Goal: Task Accomplishment & Management: Use online tool/utility

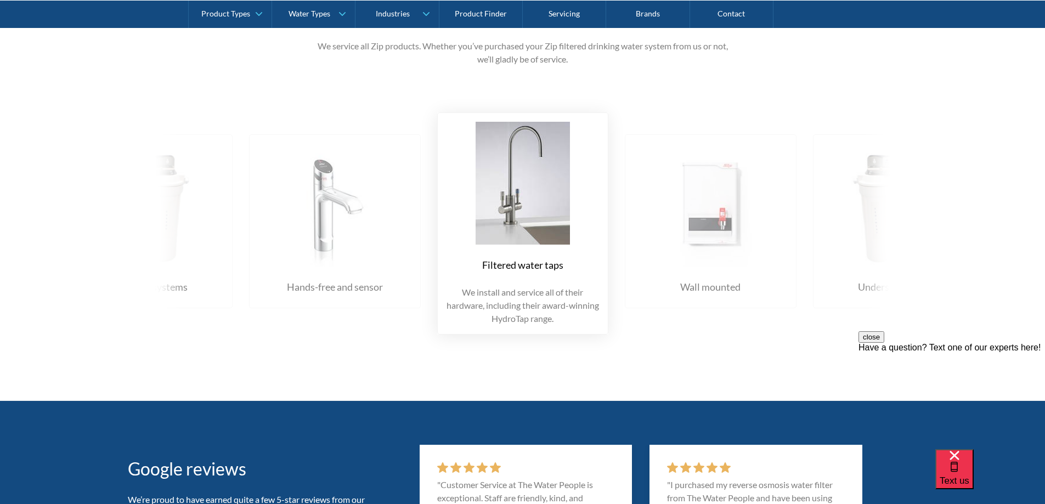
scroll to position [1206, 0]
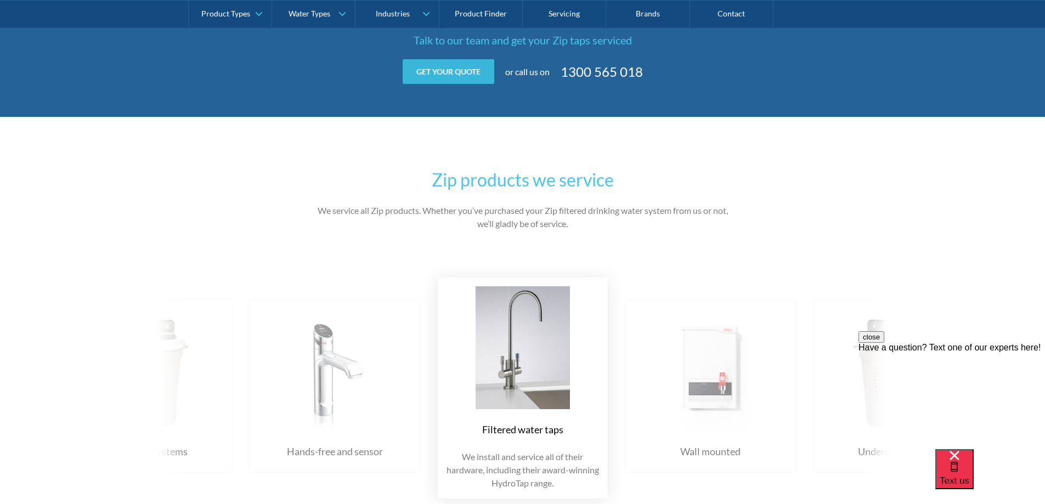
click at [457, 73] on link "Get your quote" at bounding box center [449, 71] width 92 height 25
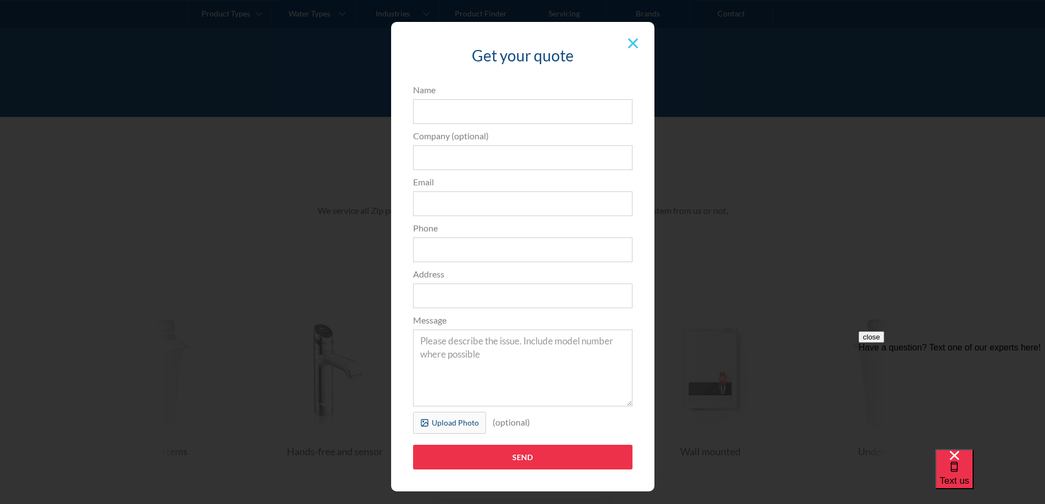
scroll to position [0, 0]
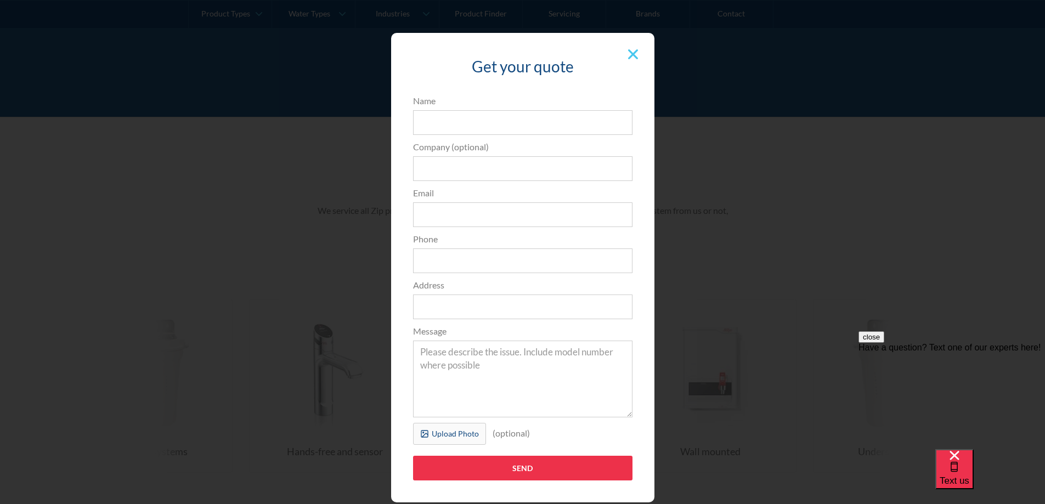
click at [630, 54] on img at bounding box center [633, 54] width 10 height 10
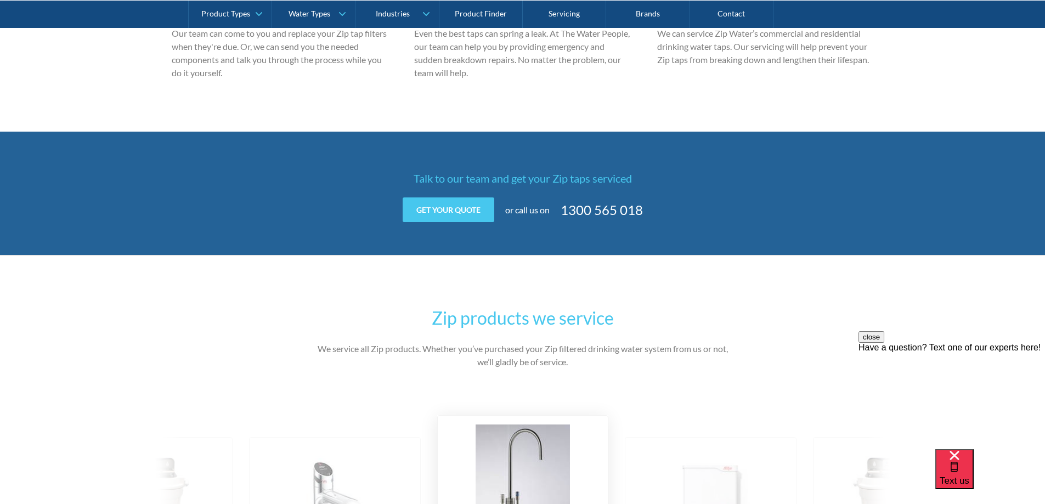
scroll to position [932, 0]
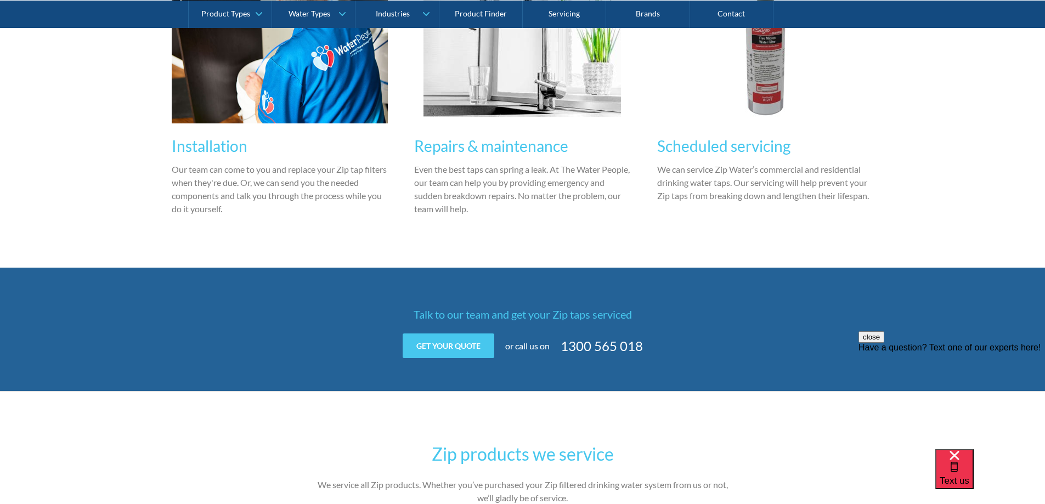
click at [642, 344] on div "Get your quote Get your quote 3edfad95ad8c3dfade3524ea47e0e3f2a74a58f3e0bd211ff…" at bounding box center [523, 345] width 428 height 25
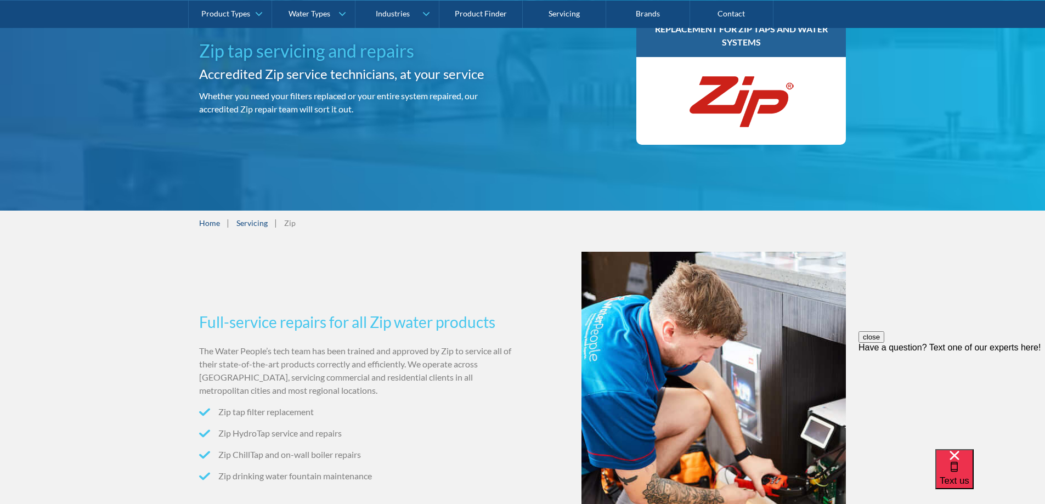
scroll to position [0, 0]
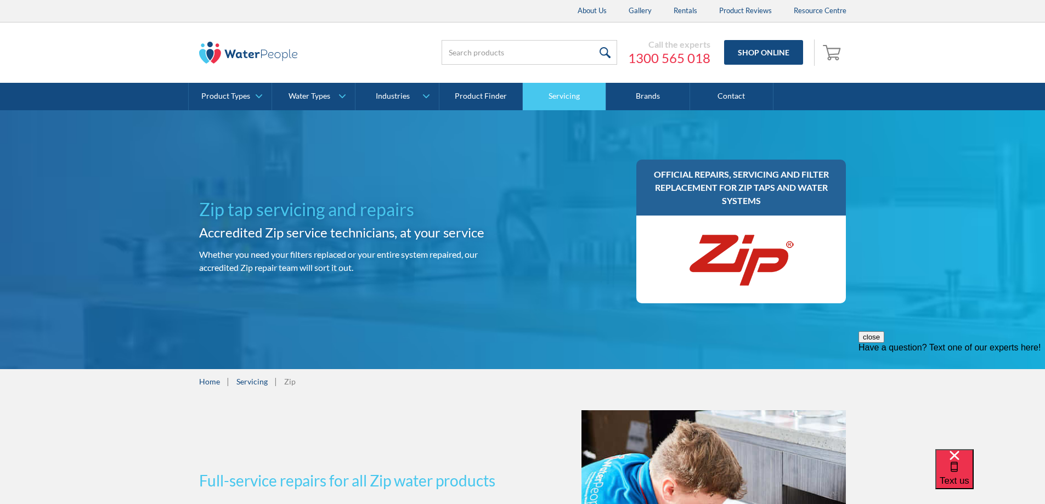
click at [568, 94] on link "Servicing" at bounding box center [564, 96] width 83 height 27
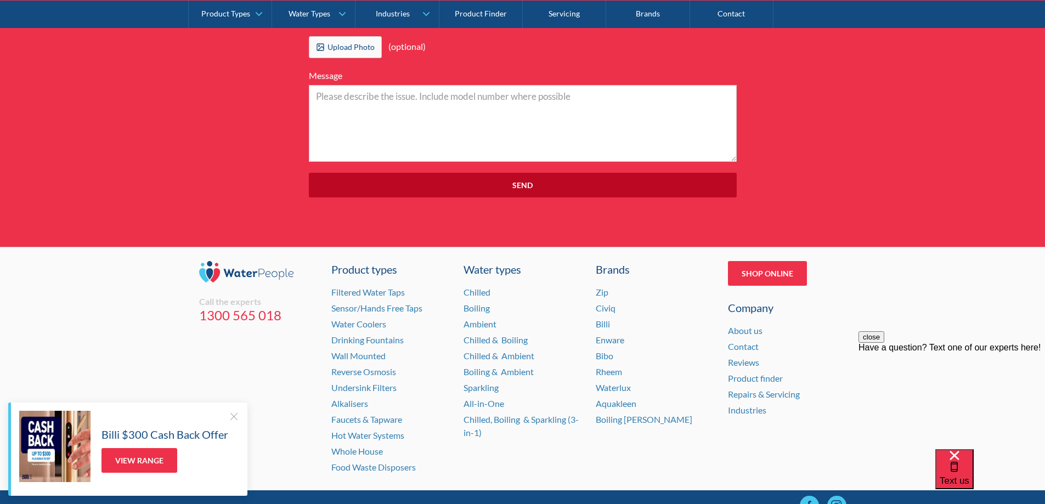
scroll to position [3903, 0]
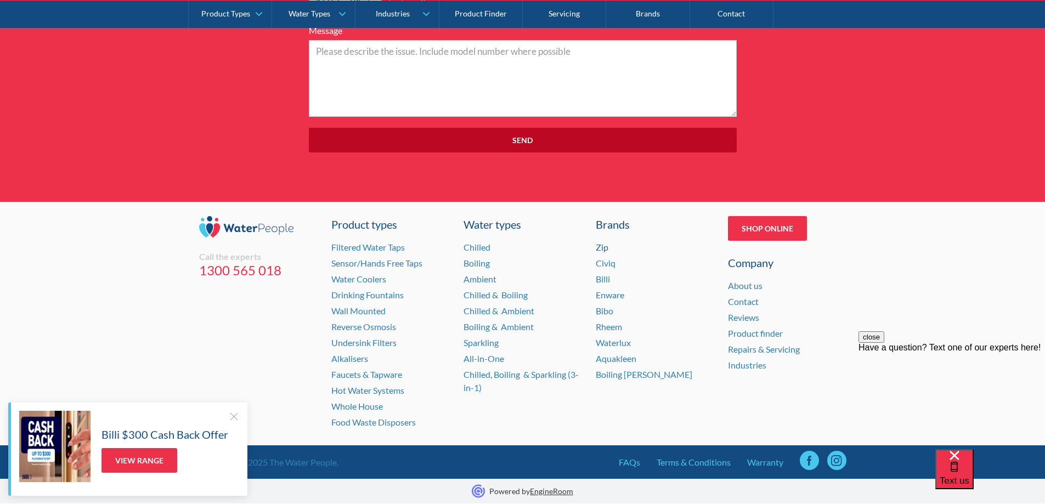
click at [598, 249] on link "Zip" at bounding box center [602, 247] width 13 height 10
drag, startPoint x: 598, startPoint y: 249, endPoint x: 83, endPoint y: 255, distance: 515.5
click at [83, 255] on div "Call the experts 1300 565 018 Product types Filtered Water Taps Sensor/Hands Fr…" at bounding box center [522, 323] width 1045 height 243
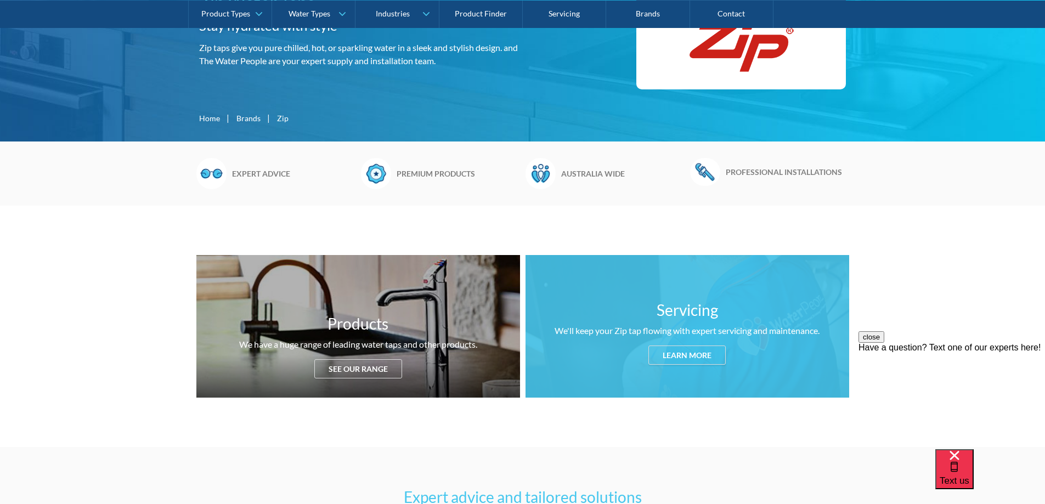
click at [680, 348] on div "Learn more" at bounding box center [686, 354] width 77 height 19
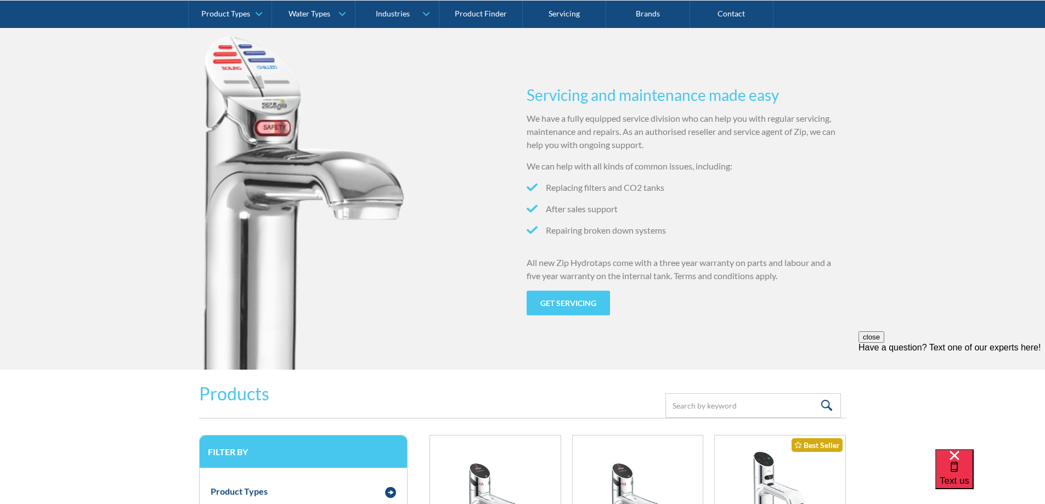
scroll to position [1084, 0]
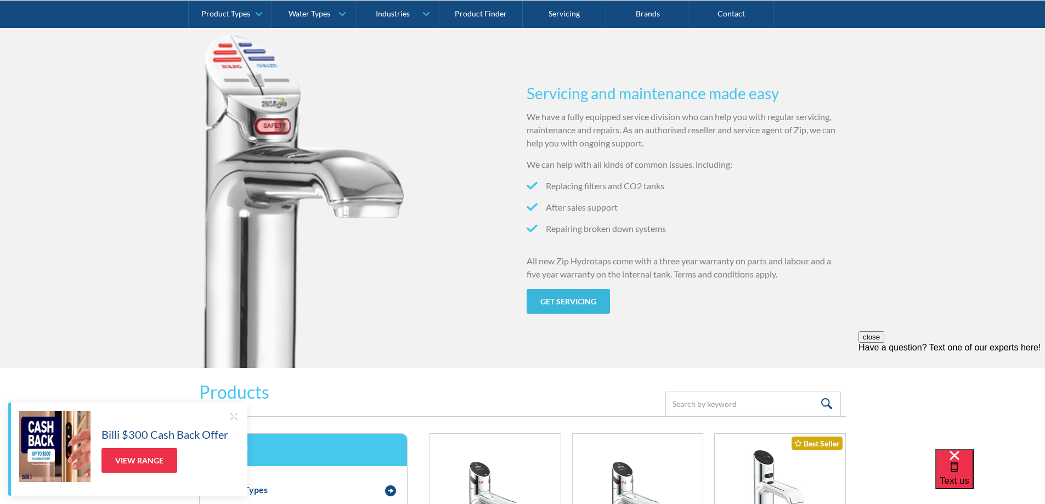
click at [565, 304] on link "Get servicing" at bounding box center [567, 301] width 83 height 25
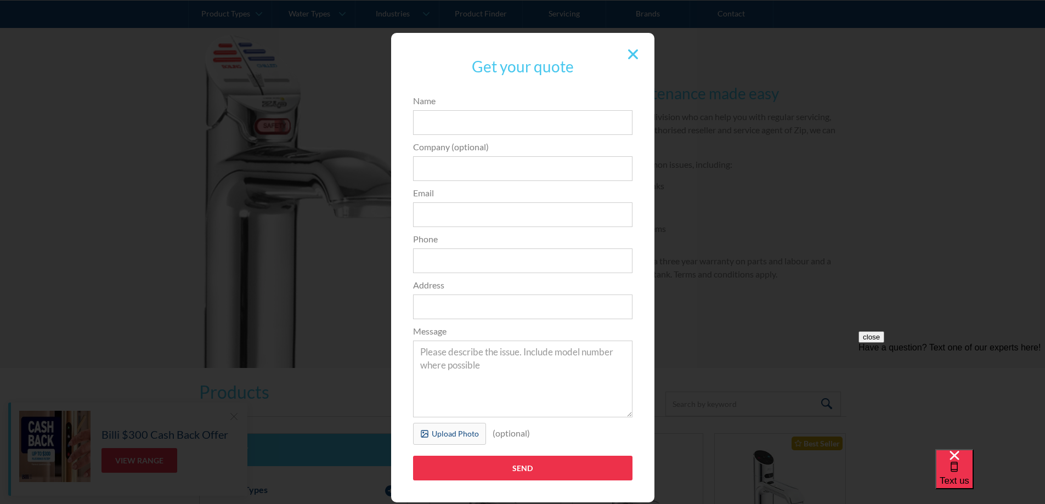
click at [628, 53] on img at bounding box center [633, 54] width 10 height 10
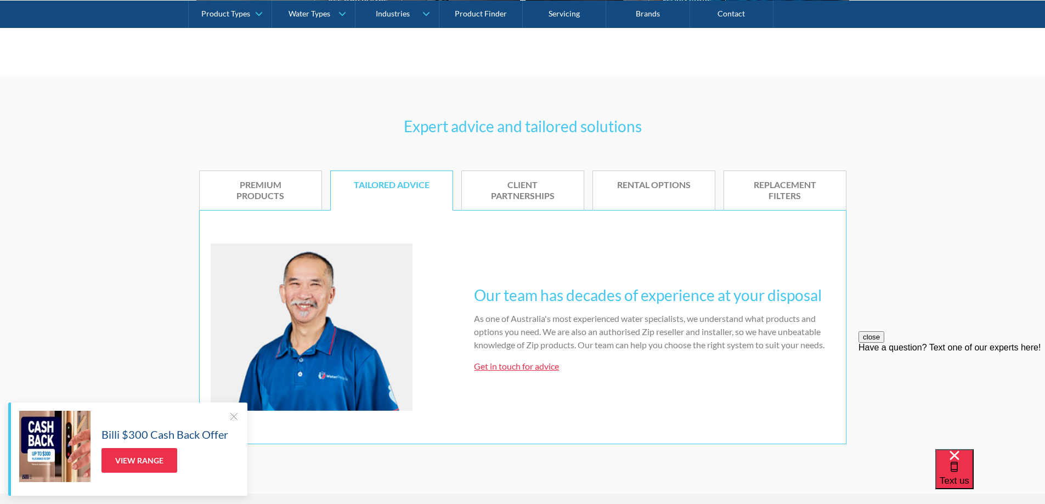
scroll to position [371, 0]
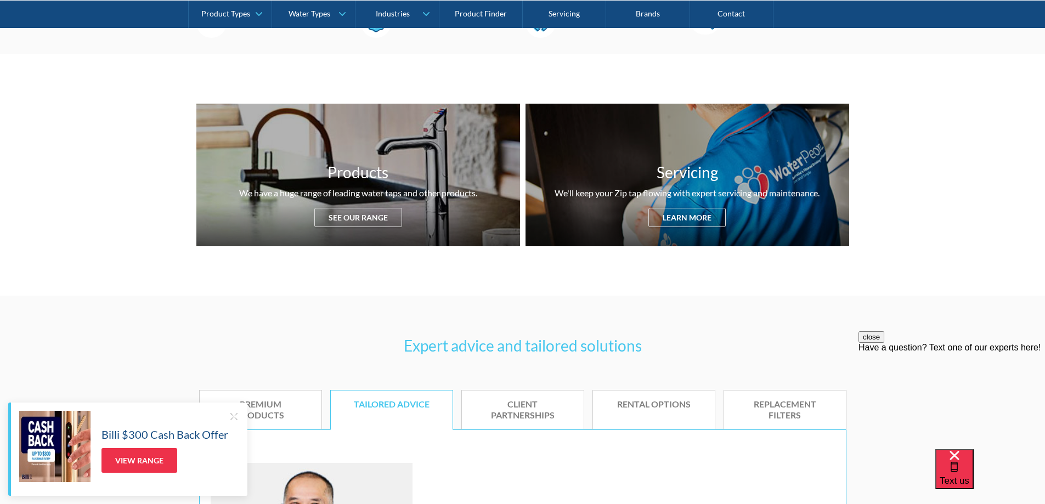
scroll to position [219, 0]
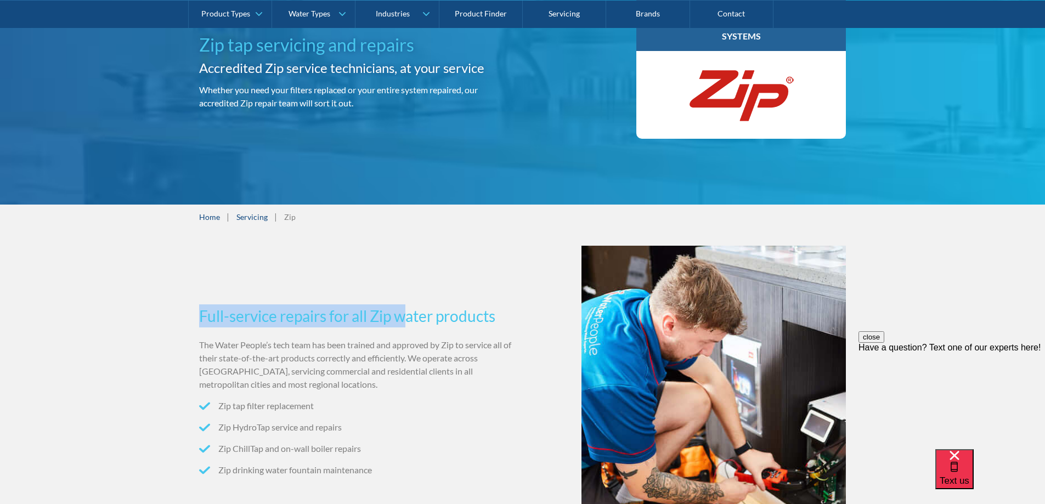
drag, startPoint x: 203, startPoint y: 313, endPoint x: 410, endPoint y: 325, distance: 207.6
click at [410, 325] on h3 "Full-service repairs for all Zip water products" at bounding box center [358, 315] width 319 height 23
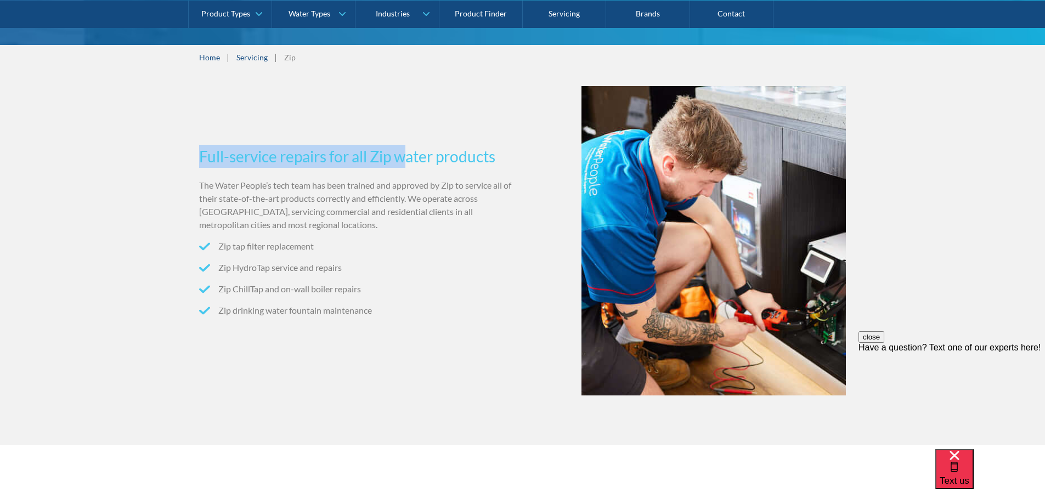
scroll to position [329, 0]
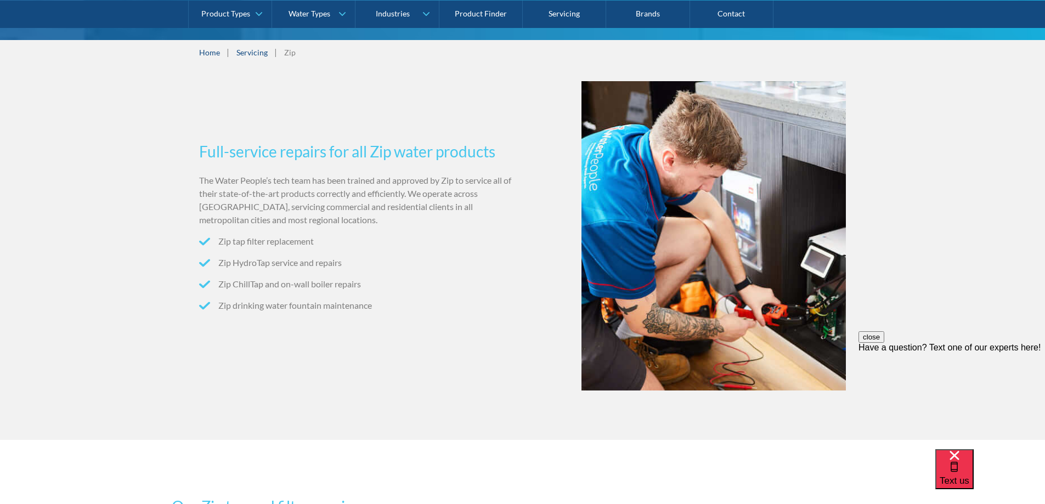
click at [325, 238] on li "Zip tap filter replacement" at bounding box center [358, 241] width 319 height 13
drag, startPoint x: 319, startPoint y: 242, endPoint x: 219, endPoint y: 243, distance: 99.3
click at [219, 243] on li "Zip tap filter replacement" at bounding box center [358, 241] width 319 height 13
copy li "Zip tap filter replacement"
click at [428, 185] on p "The Water People’s tech team has been trained and approved by Zip to service al…" at bounding box center [358, 200] width 319 height 53
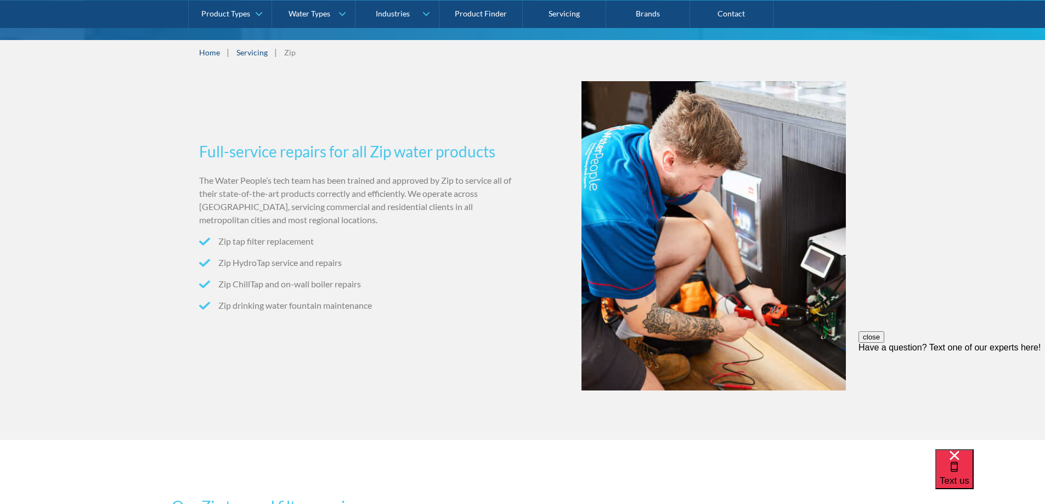
click at [253, 50] on link "Servicing" at bounding box center [251, 53] width 31 height 12
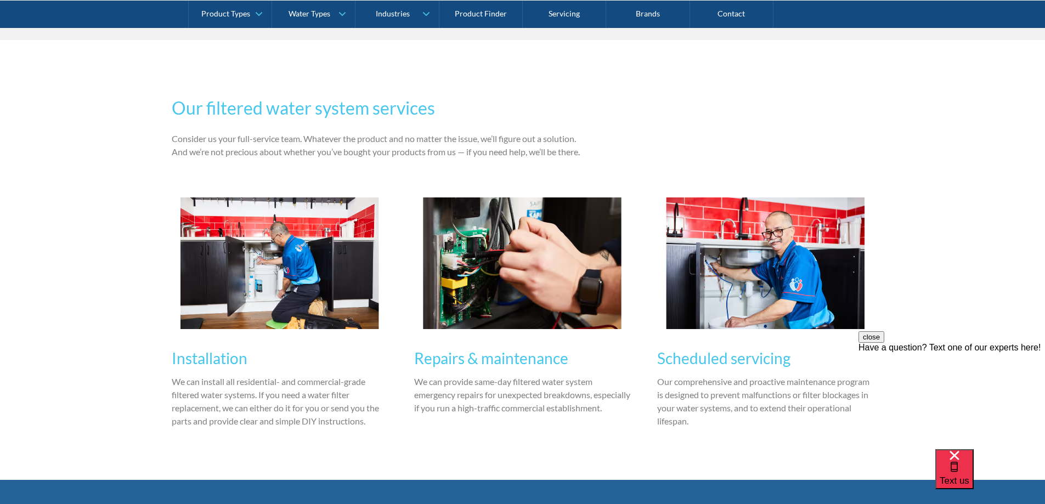
scroll to position [1152, 0]
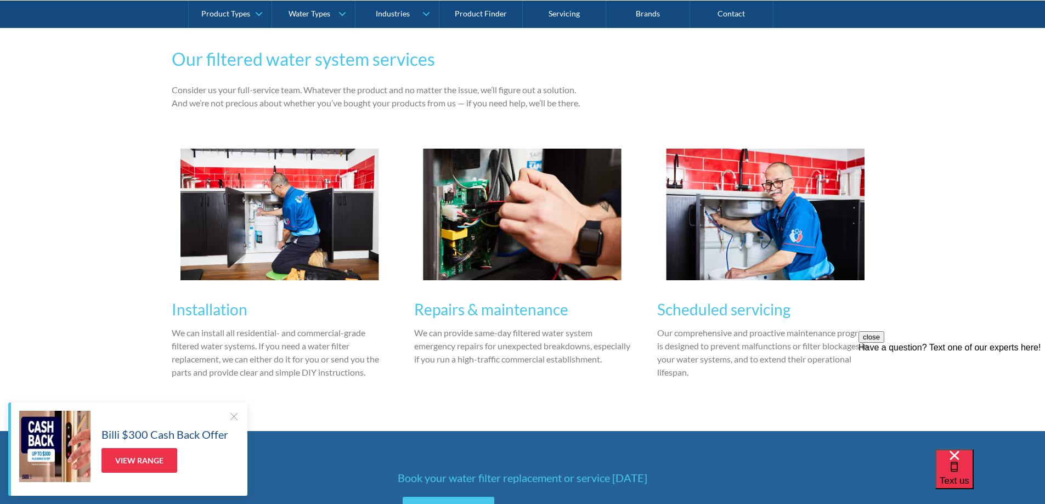
click at [730, 349] on p "Our comprehensive and proactive maintenance program is designed to prevent malf…" at bounding box center [765, 352] width 217 height 53
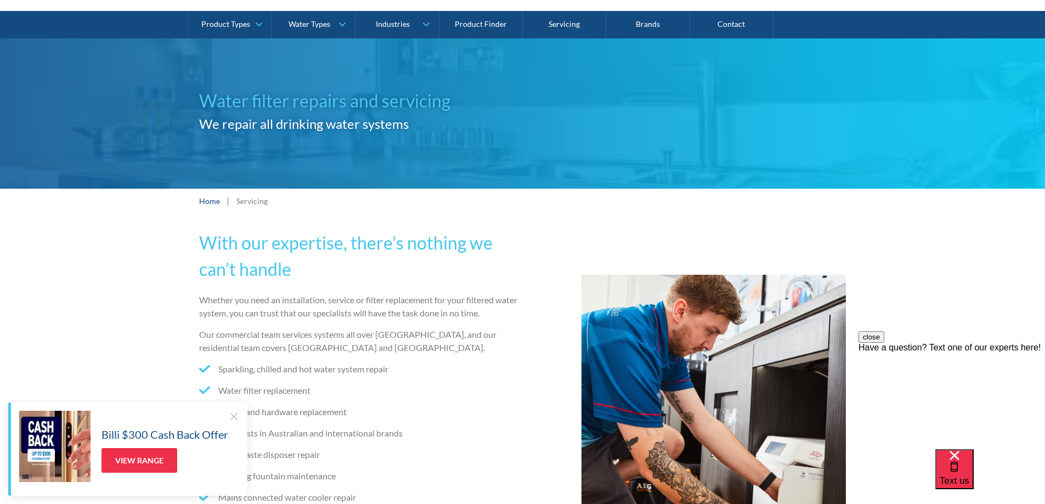
scroll to position [0, 0]
